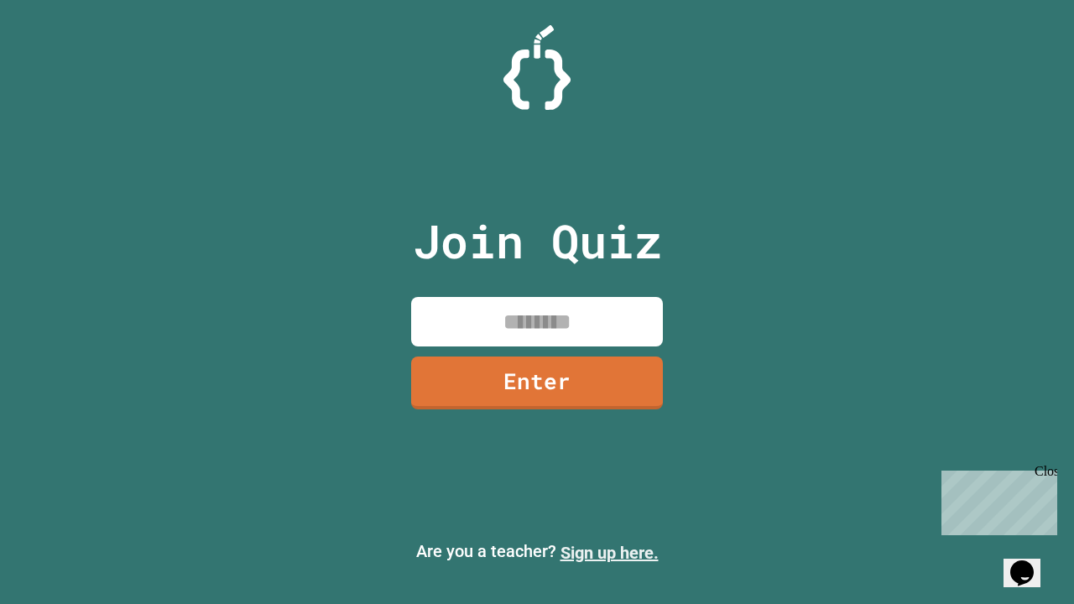
click at [609, 553] on link "Sign up here." at bounding box center [610, 553] width 98 height 20
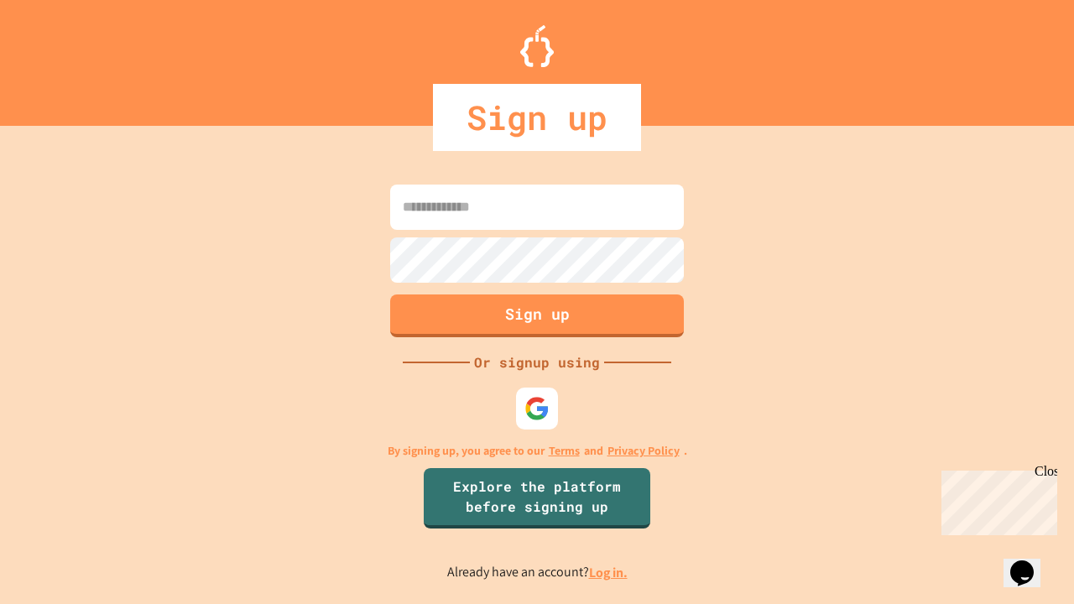
click at [609, 572] on link "Log in." at bounding box center [608, 573] width 39 height 18
